Goal: Navigation & Orientation: Find specific page/section

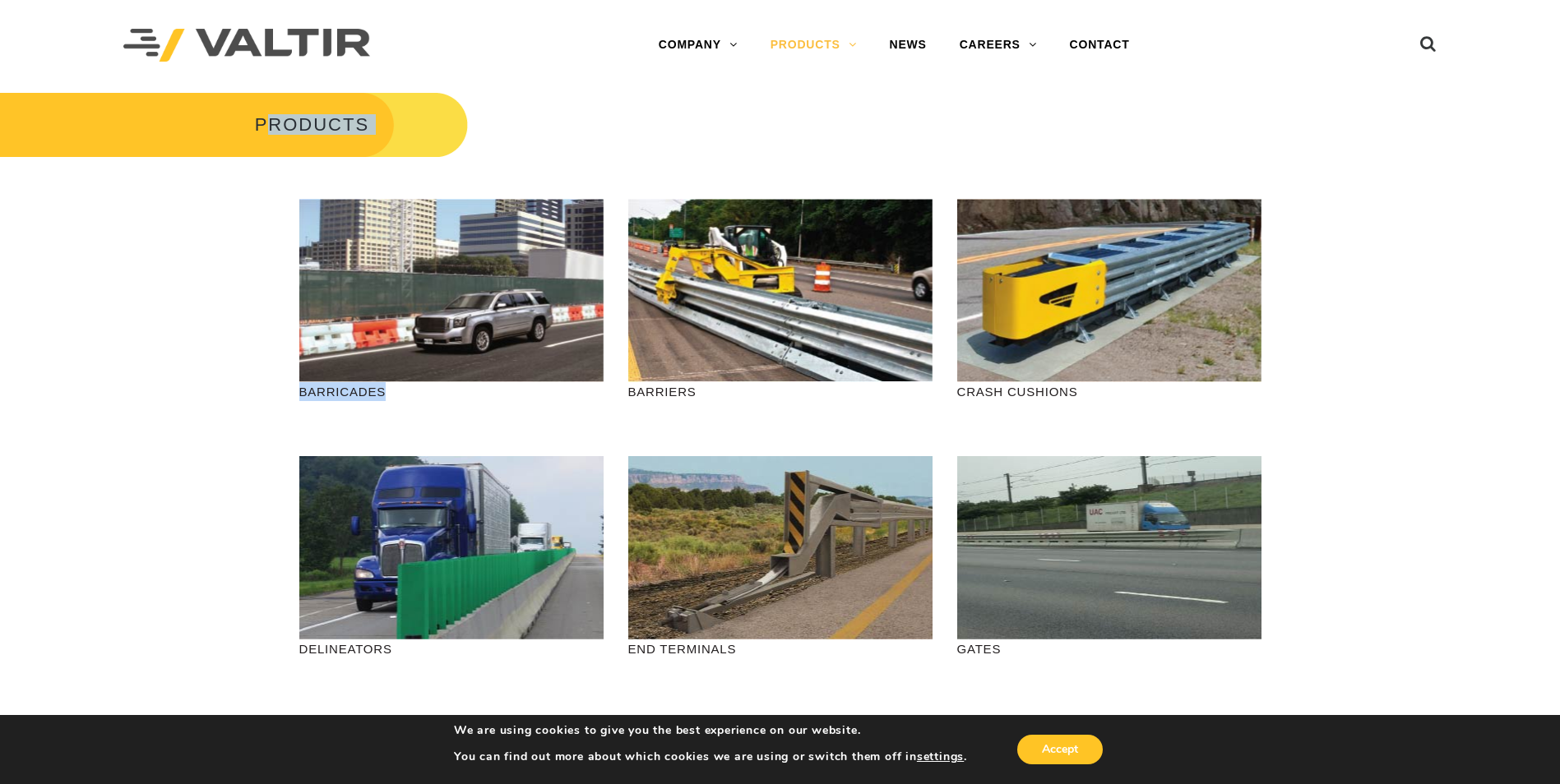
drag, startPoint x: 266, startPoint y: 181, endPoint x: 181, endPoint y: 312, distance: 156.2
drag, startPoint x: 1365, startPoint y: 373, endPoint x: 1345, endPoint y: 420, distance: 51.1
